Goal: Task Accomplishment & Management: Use online tool/utility

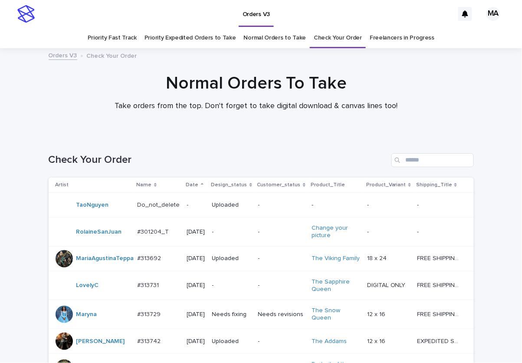
scroll to position [384, 0]
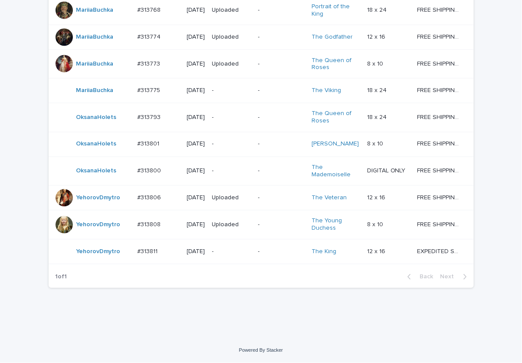
click at [498, 65] on div "Loading... Saving… Loading... Saving… Check Your Order Artist Name Date Design_…" at bounding box center [261, 58] width 522 height 560
